Goal: Transaction & Acquisition: Subscribe to service/newsletter

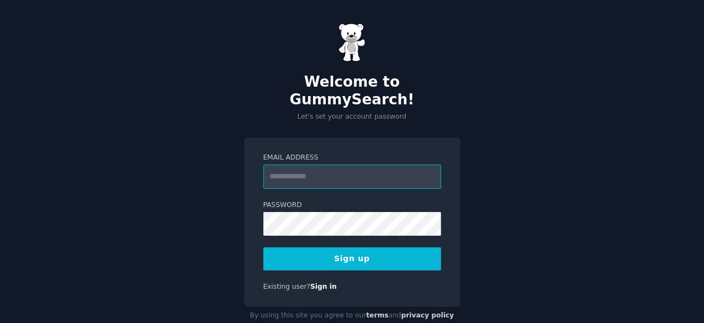
click at [354, 166] on input "Email Address" at bounding box center [352, 177] width 178 height 24
paste input "**********"
type input "**********"
click at [370, 247] on button "Sign up" at bounding box center [352, 258] width 178 height 23
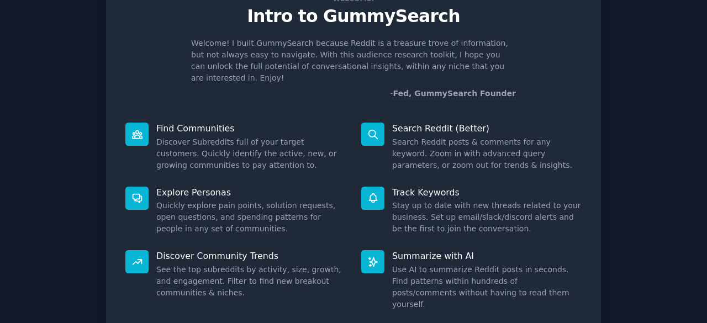
scroll to position [108, 0]
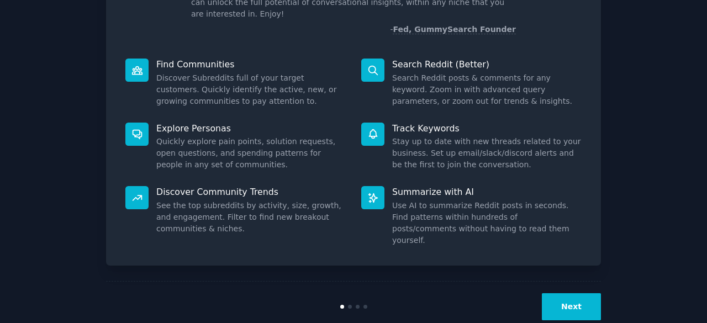
click at [557, 293] on button "Next" at bounding box center [571, 306] width 59 height 27
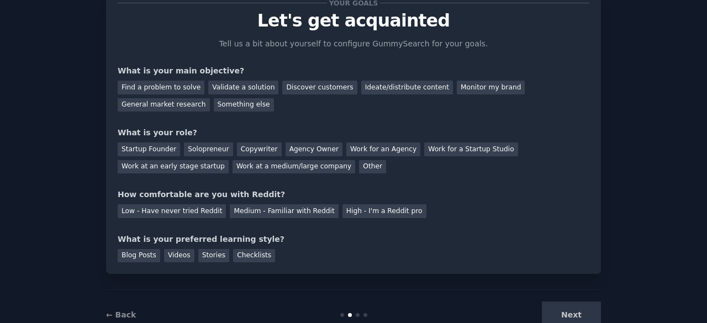
scroll to position [72, 0]
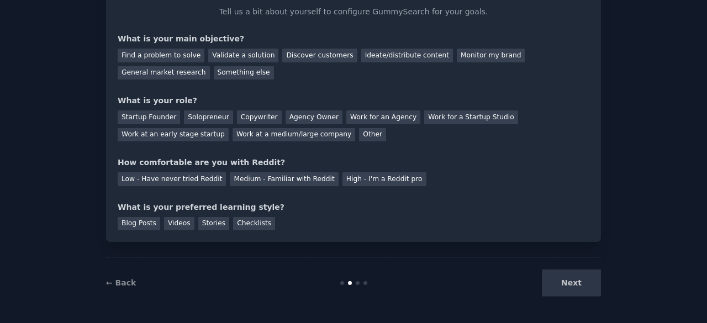
click at [559, 283] on div "Next" at bounding box center [518, 282] width 165 height 27
click at [174, 50] on div "Find a problem to solve" at bounding box center [161, 56] width 87 height 14
click at [210, 66] on div "General market research" at bounding box center [164, 73] width 92 height 14
click at [177, 56] on div "Find a problem to solve" at bounding box center [161, 56] width 87 height 14
click at [184, 116] on div "Solopreneur" at bounding box center [208, 117] width 49 height 14
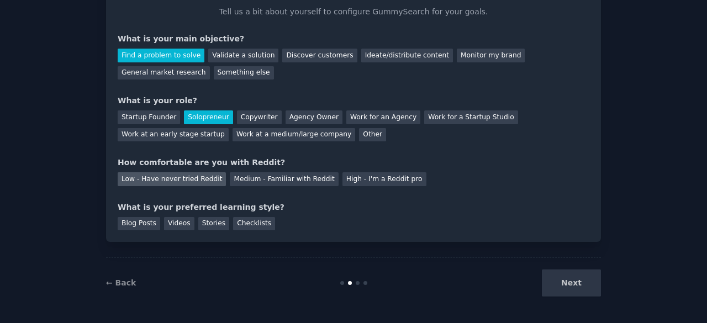
click at [159, 181] on div "Low - Have never tried Reddit" at bounding box center [172, 179] width 108 height 14
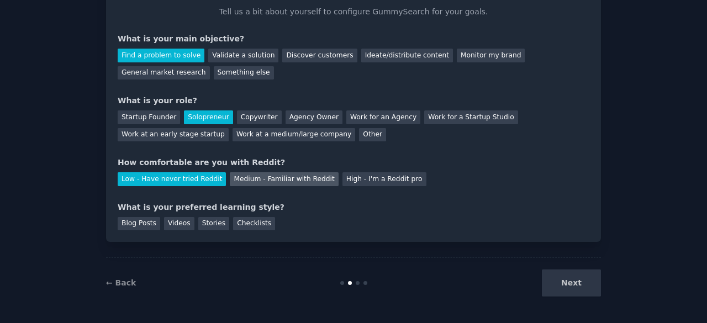
click at [279, 179] on div "Medium - Familiar with Reddit" at bounding box center [284, 179] width 108 height 14
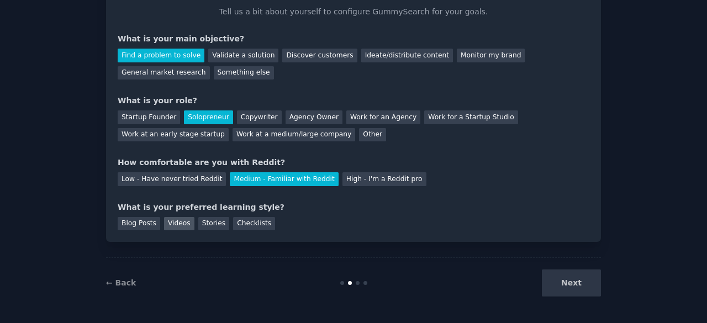
click at [169, 227] on div "Videos" at bounding box center [179, 224] width 30 height 14
click at [570, 284] on button "Next" at bounding box center [571, 282] width 59 height 27
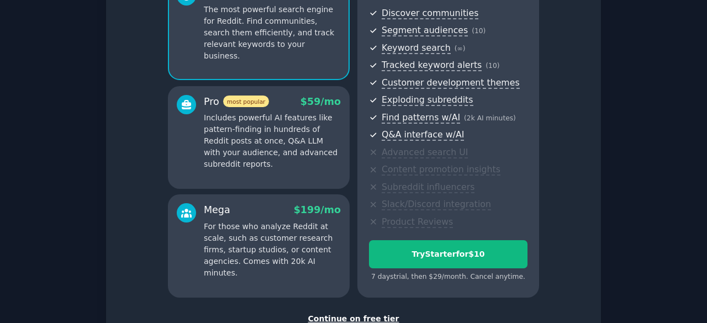
scroll to position [200, 0]
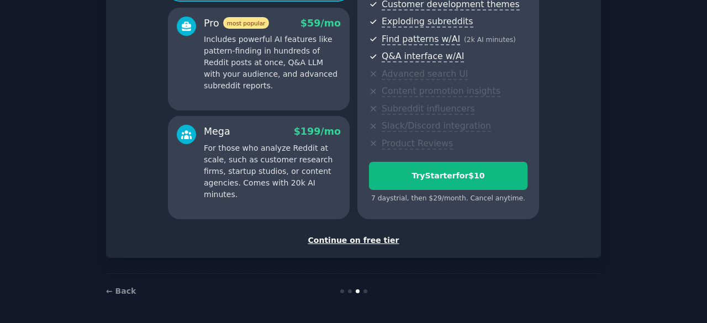
click at [276, 71] on p "Includes powerful AI features like pattern-finding in hundreds of Reddit posts …" at bounding box center [272, 63] width 137 height 58
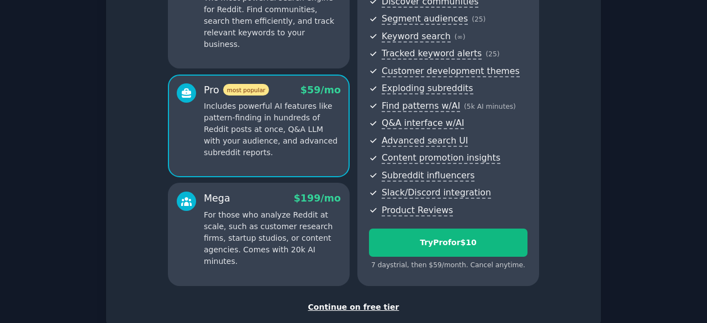
scroll to position [89, 0]
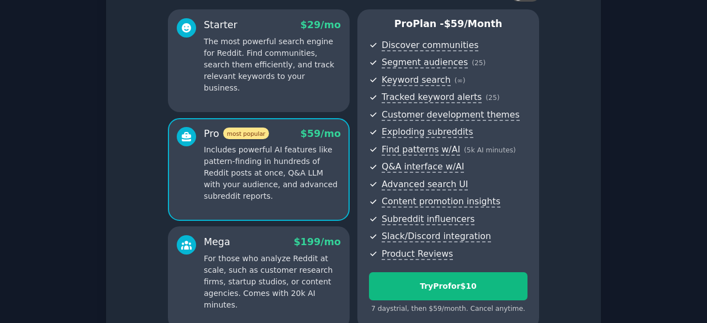
click at [273, 71] on p "The most powerful search engine for Reddit. Find communities, search them effic…" at bounding box center [272, 65] width 137 height 58
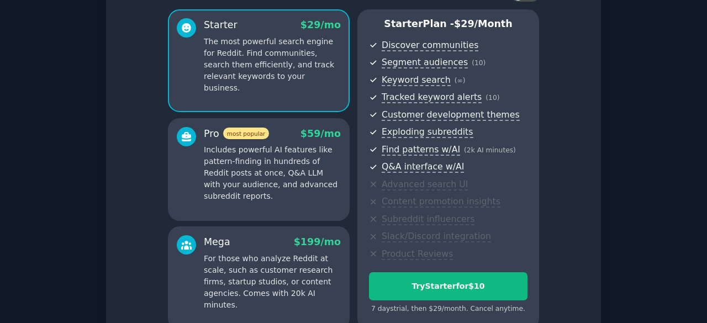
click at [282, 170] on p "Includes powerful AI features like pattern-finding in hundreds of Reddit posts …" at bounding box center [272, 173] width 137 height 58
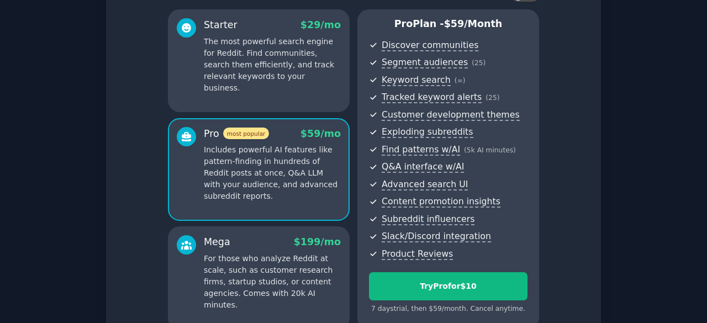
click at [276, 258] on p "For those who analyze Reddit at scale, such as customer research firms, startup…" at bounding box center [272, 282] width 137 height 58
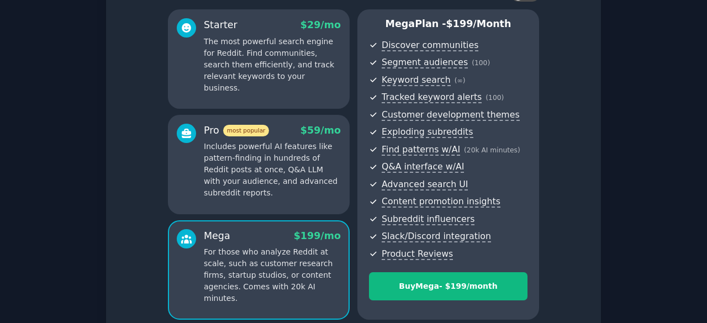
click at [287, 66] on p "The most powerful search engine for Reddit. Find communities, search them effic…" at bounding box center [272, 65] width 137 height 58
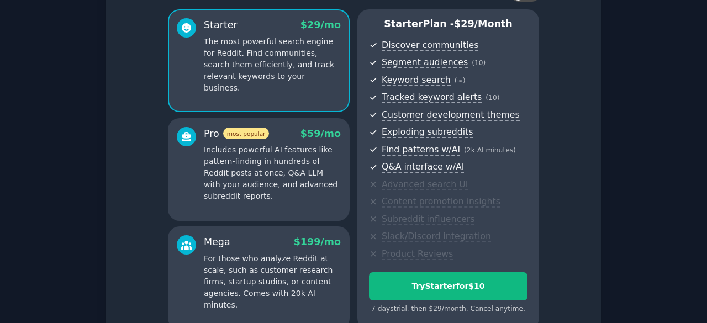
click at [290, 145] on p "Includes powerful AI features like pattern-finding in hundreds of Reddit posts …" at bounding box center [272, 173] width 137 height 58
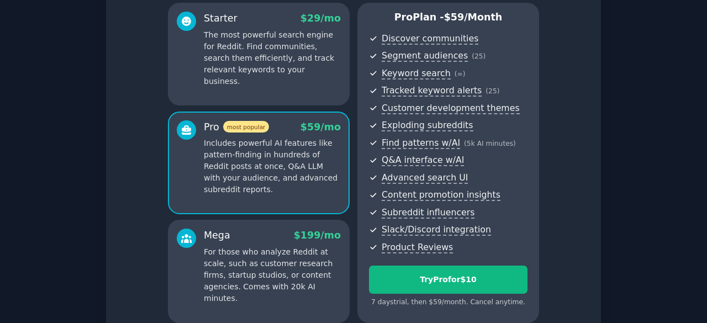
scroll to position [110, 0]
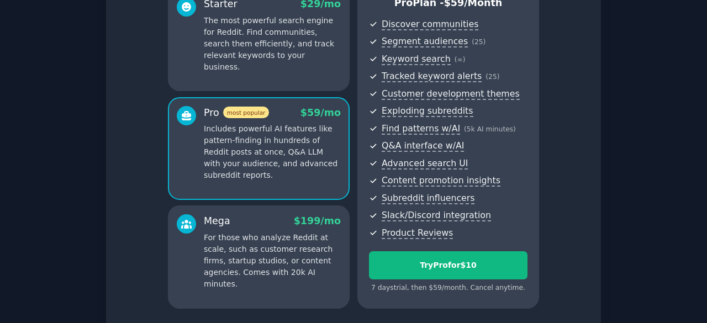
click at [287, 69] on div "Starter $ 29 /mo The most powerful search engine for Reddit. Find communities, …" at bounding box center [259, 39] width 182 height 103
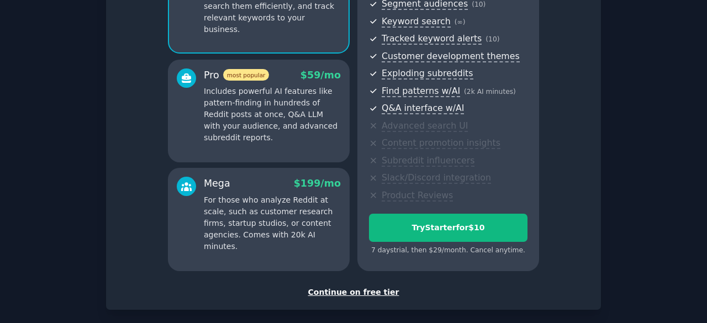
scroll to position [200, 0]
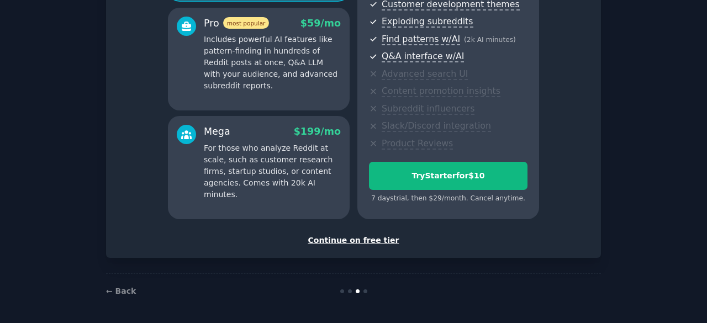
click at [372, 238] on div "Continue on free tier" at bounding box center [353, 241] width 471 height 12
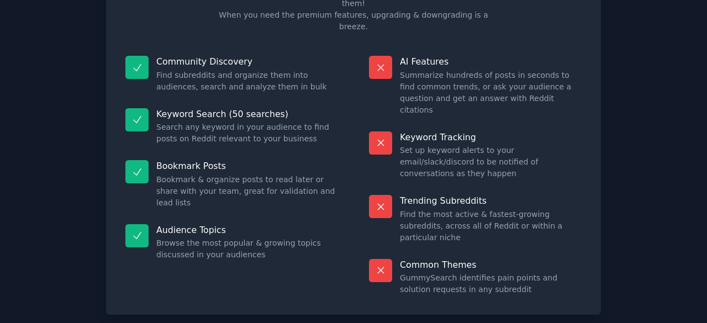
scroll to position [107, 0]
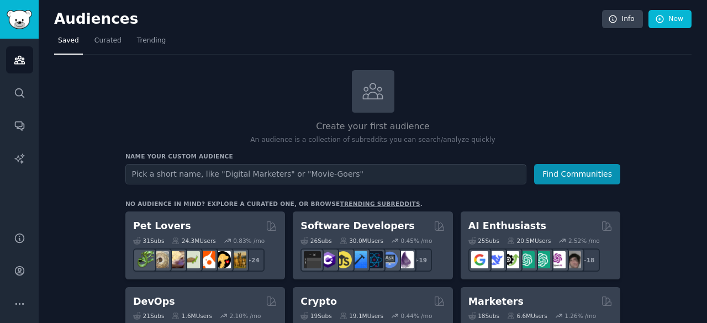
click at [350, 173] on input "text" at bounding box center [325, 174] width 401 height 20
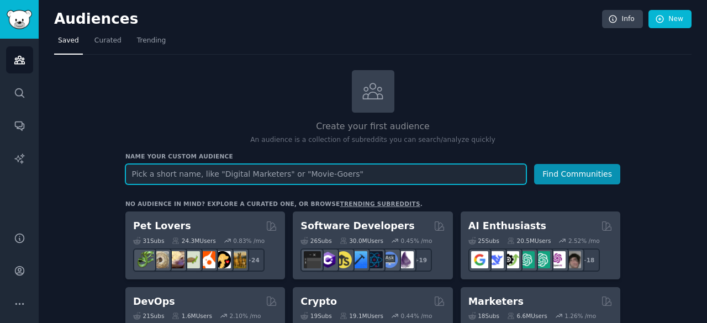
click at [278, 174] on input "text" at bounding box center [325, 174] width 401 height 20
type input "NCH INFANTIL"
drag, startPoint x: 227, startPoint y: 174, endPoint x: 61, endPoint y: 167, distance: 166.3
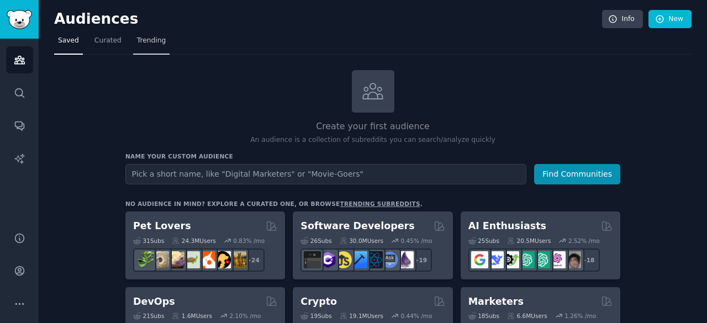
click at [140, 41] on span "Trending" at bounding box center [151, 41] width 29 height 10
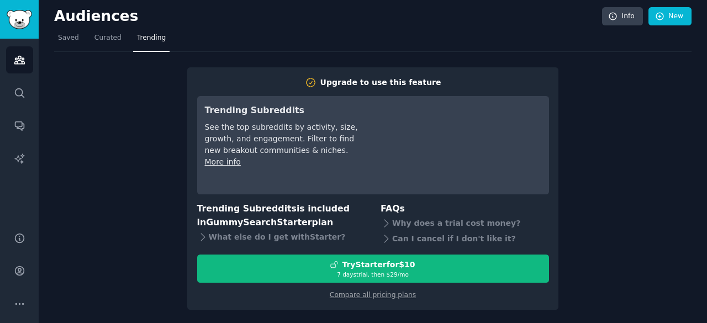
scroll to position [3, 0]
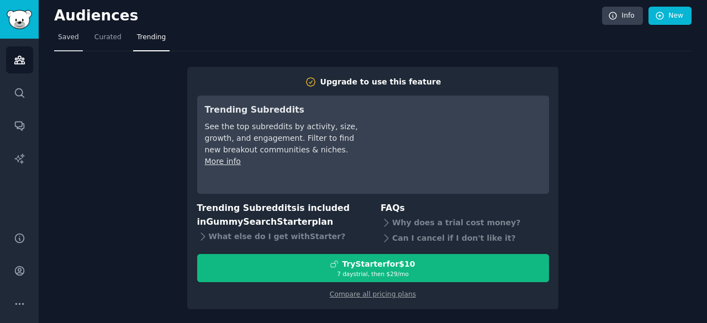
click at [73, 39] on span "Saved" at bounding box center [68, 38] width 21 height 10
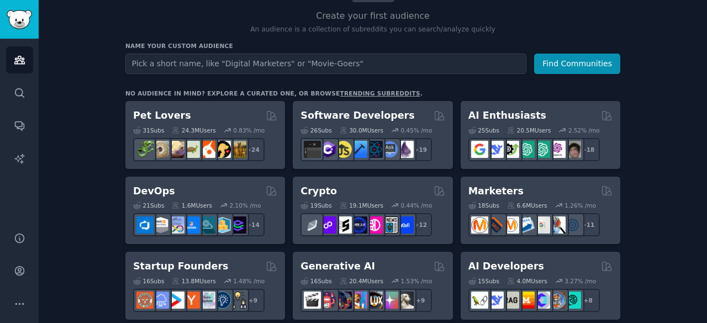
click at [339, 92] on link "trending subreddits" at bounding box center [379, 93] width 80 height 7
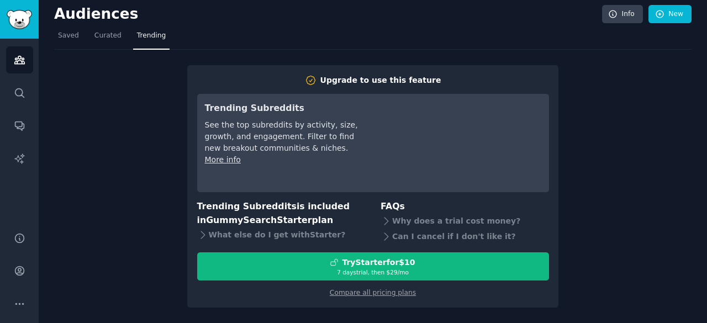
scroll to position [3, 0]
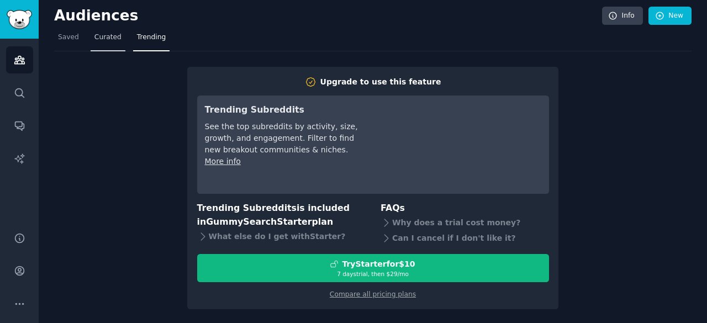
click at [104, 37] on span "Curated" at bounding box center [107, 38] width 27 height 10
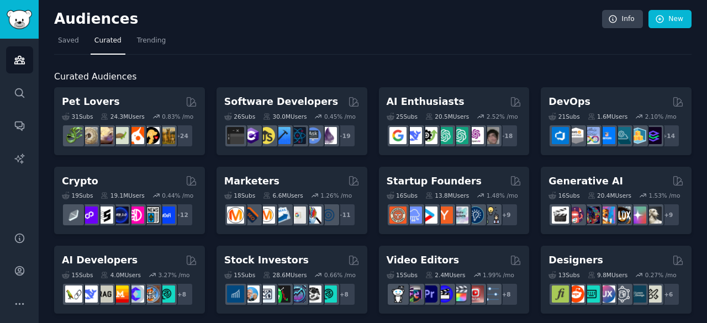
drag, startPoint x: 116, startPoint y: 99, endPoint x: 207, endPoint y: 45, distance: 105.9
click at [207, 45] on nav "Saved Curated Trending" at bounding box center [372, 43] width 637 height 23
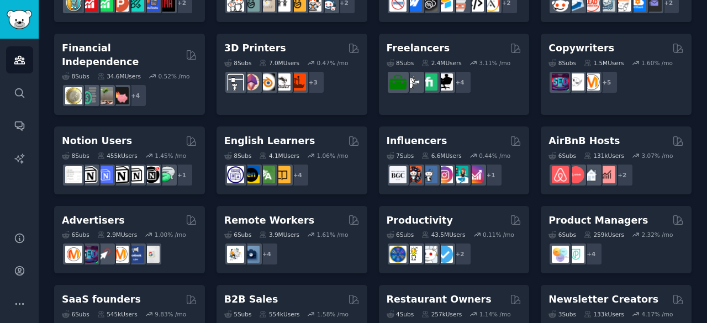
scroll to position [552, 0]
